Goal: Transaction & Acquisition: Purchase product/service

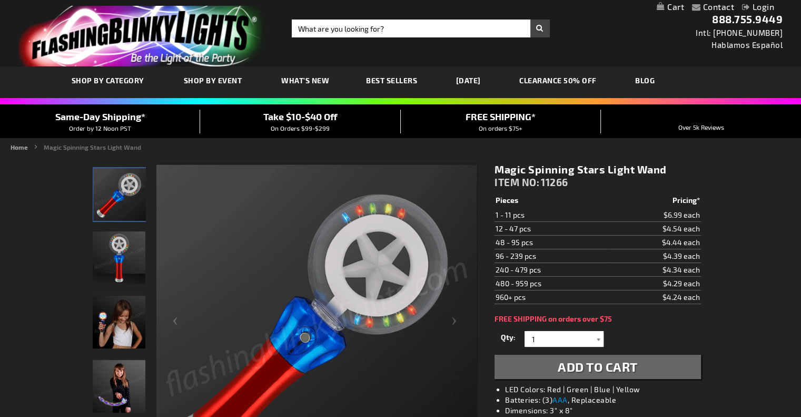
click at [600, 338] on div at bounding box center [598, 339] width 11 height 16
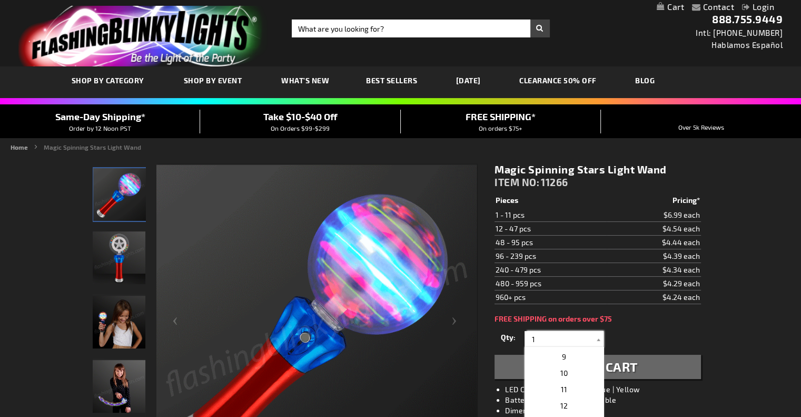
scroll to position [71, 0]
click at [570, 365] on p "6" at bounding box center [564, 366] width 79 height 16
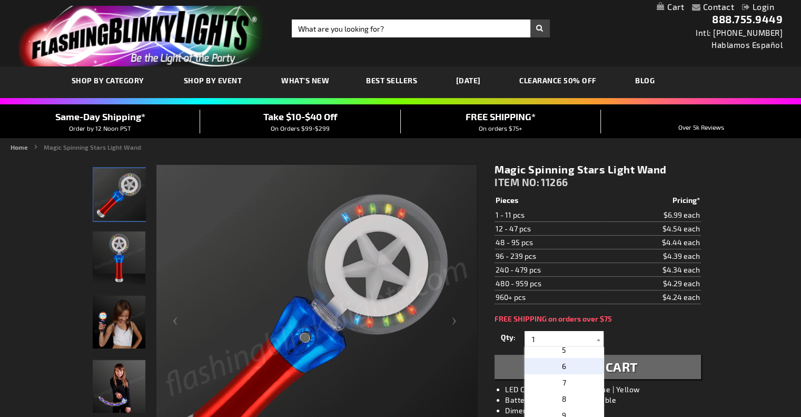
type input "6"
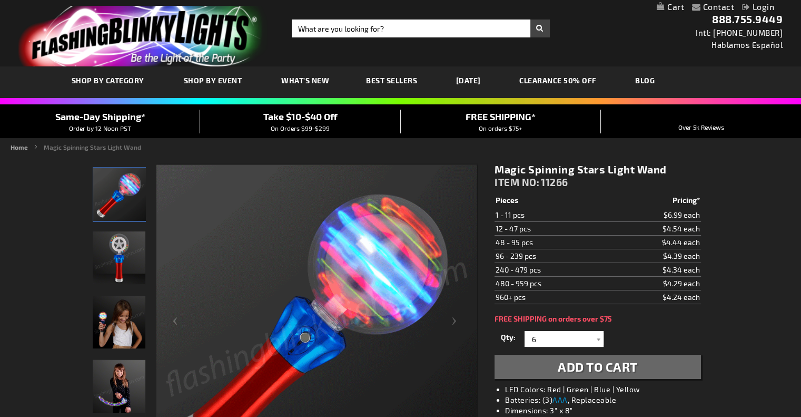
click at [651, 367] on button "Add to Cart" at bounding box center [598, 366] width 206 height 24
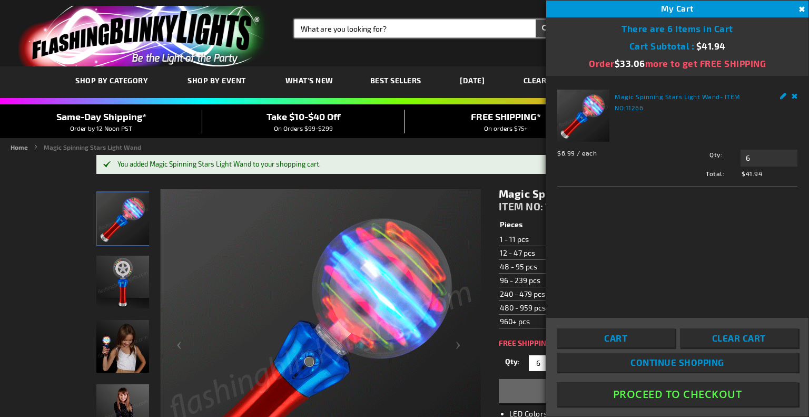
click at [322, 35] on input "Search" at bounding box center [424, 28] width 261 height 18
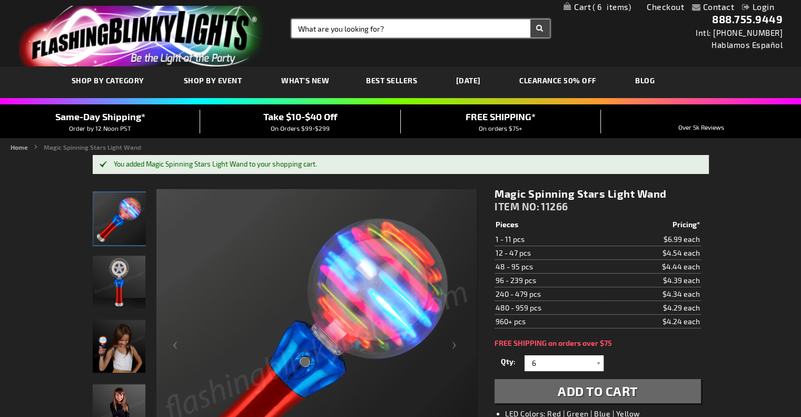
click at [362, 23] on input "Search" at bounding box center [421, 28] width 258 height 18
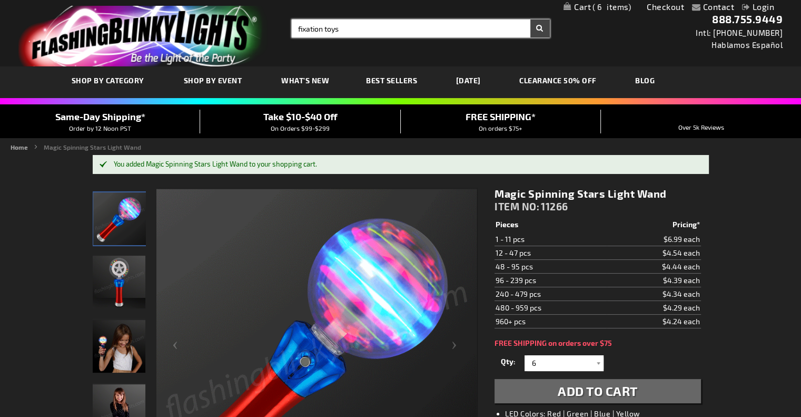
type input "fixation toys"
click at [530, 19] on button "Search" at bounding box center [539, 28] width 19 height 18
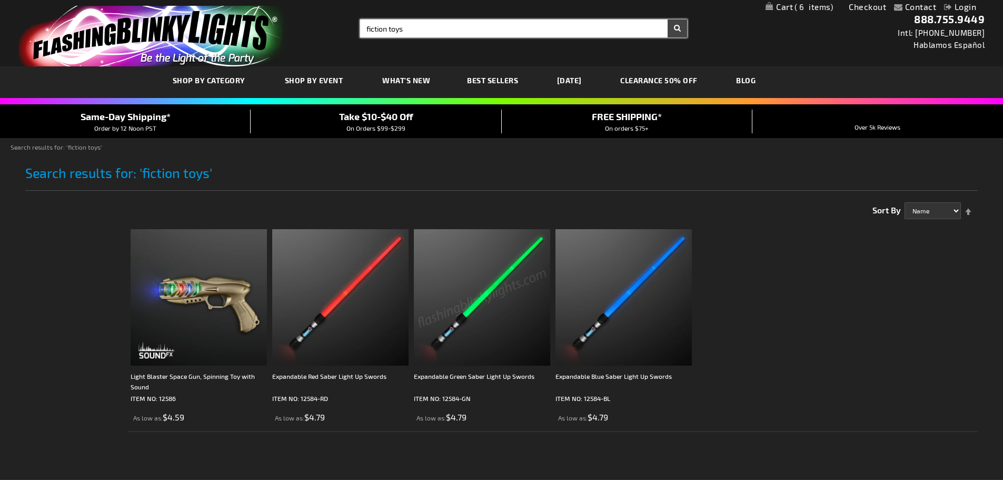
click at [434, 31] on input "fiction toys" at bounding box center [523, 28] width 327 height 18
type input "fiction toy"
click at [668, 19] on button "Search" at bounding box center [677, 28] width 19 height 18
click at [324, 26] on div "Toggle Nav Search Search fiction toy × Search 888.755.9449 Intl: 818-753-8303 H…" at bounding box center [501, 33] width 1003 height 66
type input "toy with foot pedal"
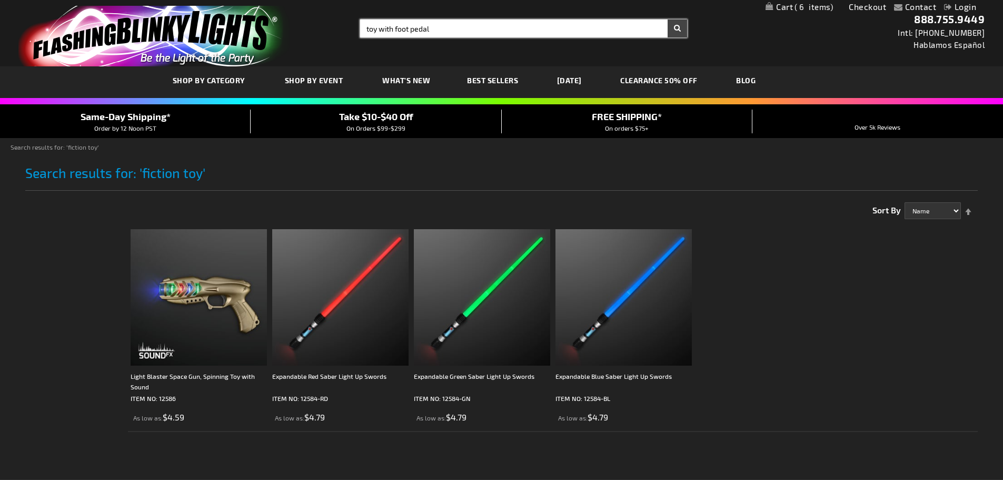
click at [668, 19] on button "Search" at bounding box center [677, 28] width 19 height 18
click at [678, 29] on button "Search" at bounding box center [677, 28] width 19 height 18
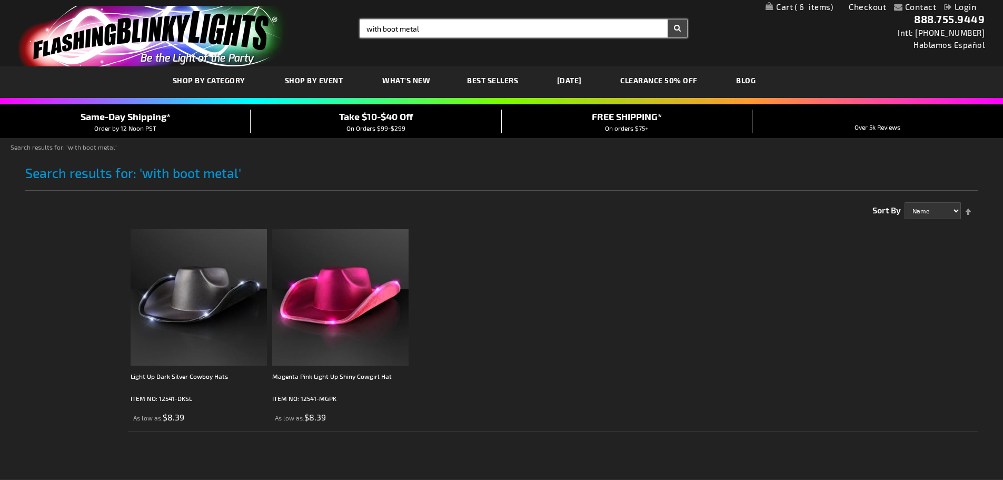
click at [386, 31] on input "with boot metal" at bounding box center [523, 28] width 327 height 18
click at [403, 28] on input "with foot metal" at bounding box center [523, 28] width 327 height 18
type input "with foot pedal"
click at [668, 19] on button "Search" at bounding box center [677, 28] width 19 height 18
type input "with boot metal"
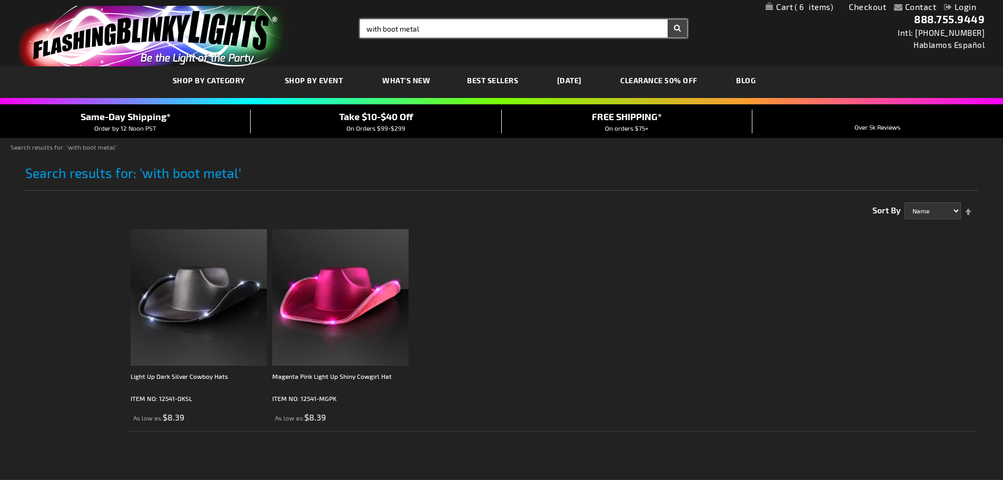
click at [432, 33] on input "with boot metal" at bounding box center [523, 28] width 327 height 18
drag, startPoint x: 432, startPoint y: 33, endPoint x: 334, endPoint y: 25, distance: 97.7
click at [334, 25] on div "Toggle Nav Search Search with boot metal × Search 888.755.9449 Intl: [PHONE_NUM…" at bounding box center [501, 33] width 1003 height 66
